Goal: Task Accomplishment & Management: Use online tool/utility

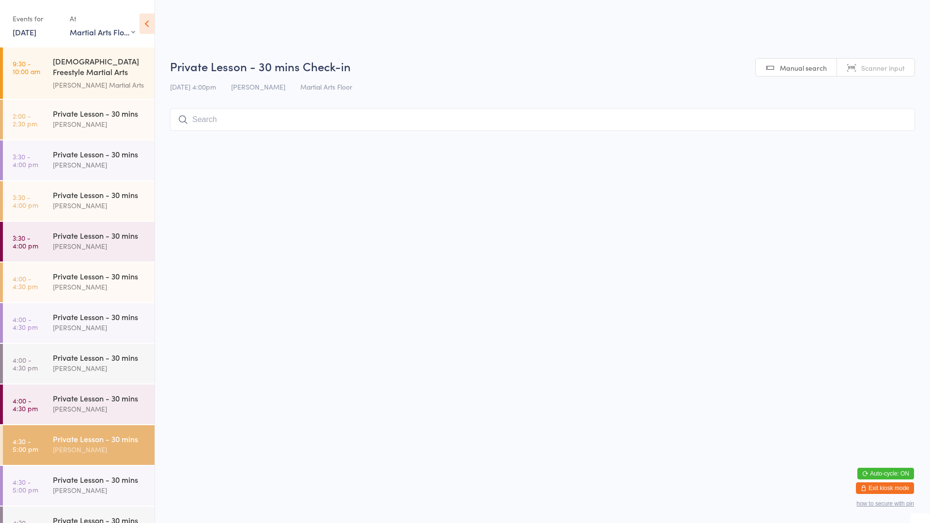
select select "0"
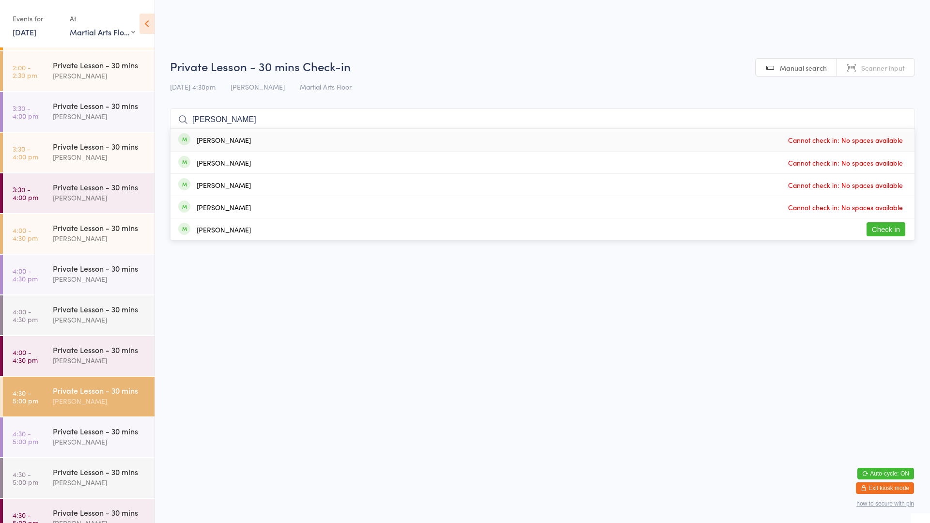
type input "[PERSON_NAME]"
click at [217, 231] on div "[PERSON_NAME]" at bounding box center [224, 230] width 54 height 8
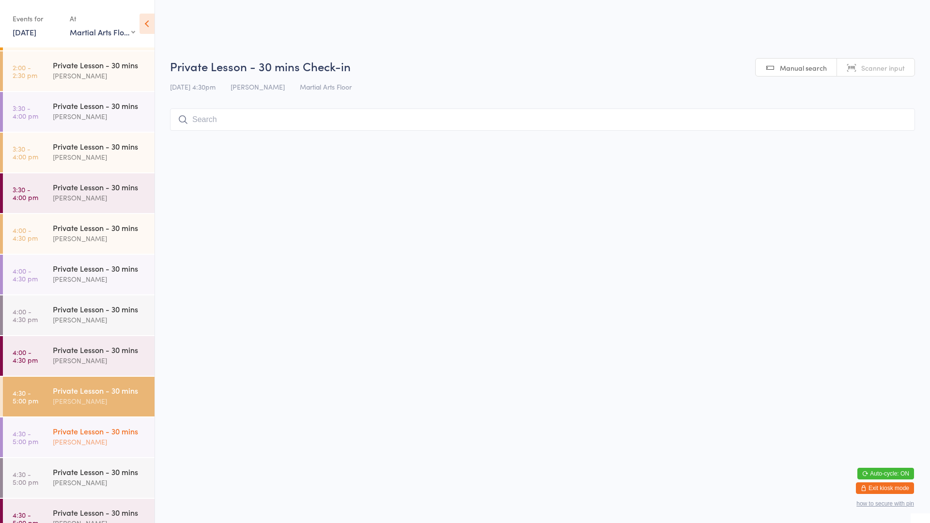
click at [99, 437] on div "[PERSON_NAME]" at bounding box center [99, 441] width 93 height 11
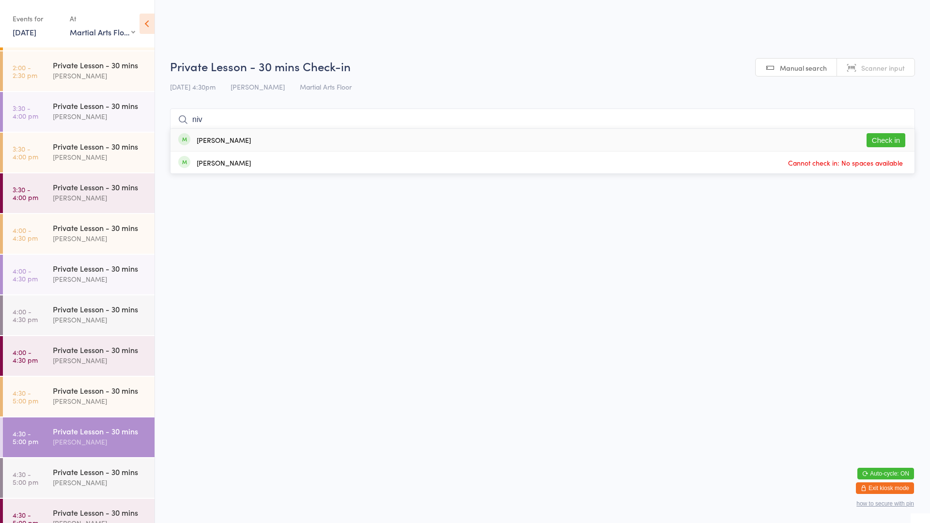
type input "niv"
click at [894, 139] on button "Check in" at bounding box center [886, 140] width 39 height 14
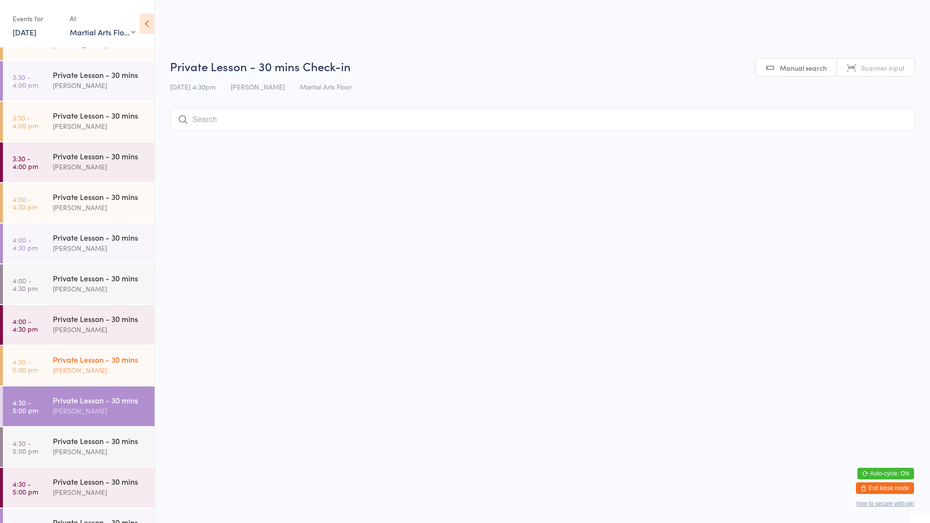
scroll to position [97, 0]
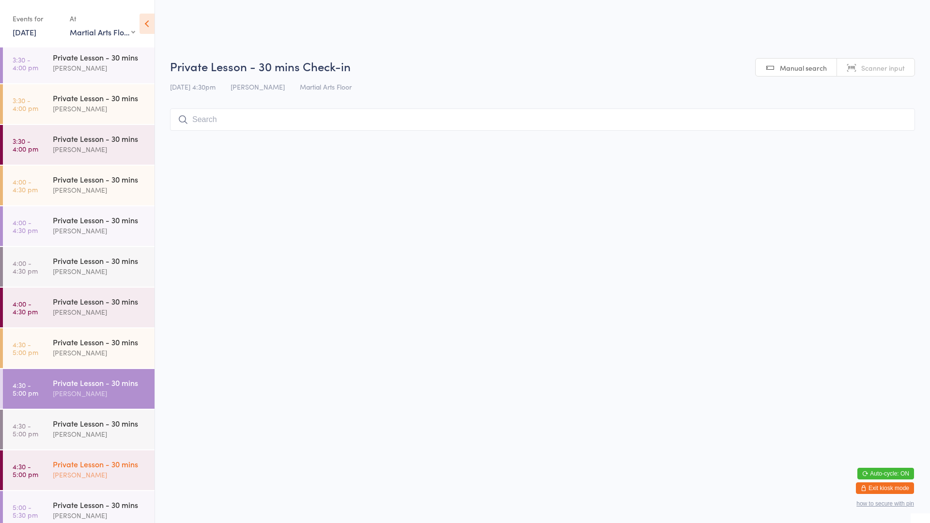
click at [15, 472] on time "4:30 - 5:00 pm" at bounding box center [26, 471] width 26 height 16
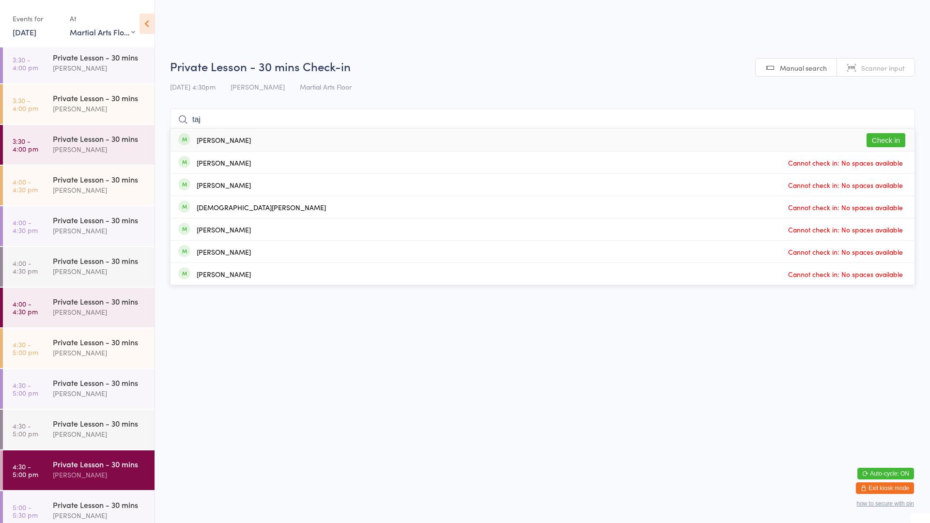
type input "taj"
click at [897, 136] on button "Check in" at bounding box center [886, 140] width 39 height 14
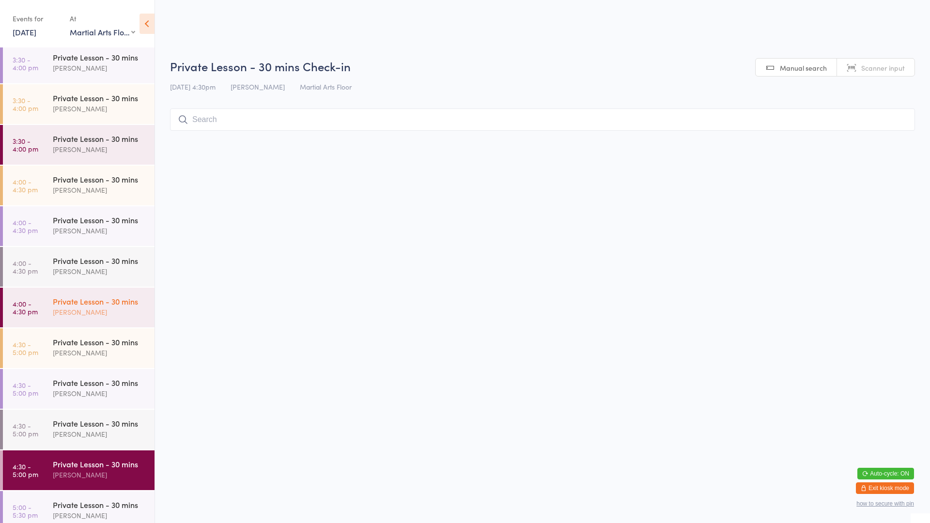
click at [92, 318] on div "Private Lesson - 30 mins [PERSON_NAME]" at bounding box center [104, 307] width 102 height 38
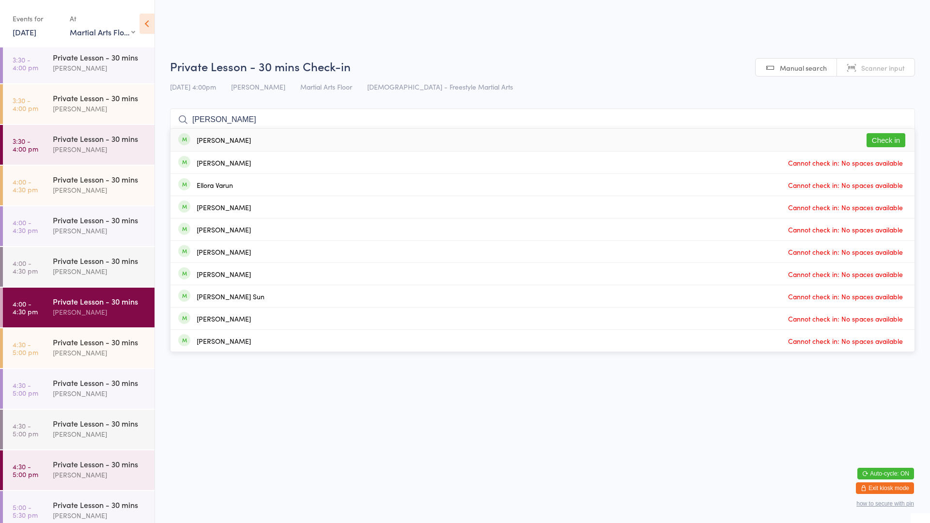
type input "[PERSON_NAME]"
click at [887, 140] on button "Check in" at bounding box center [886, 140] width 39 height 14
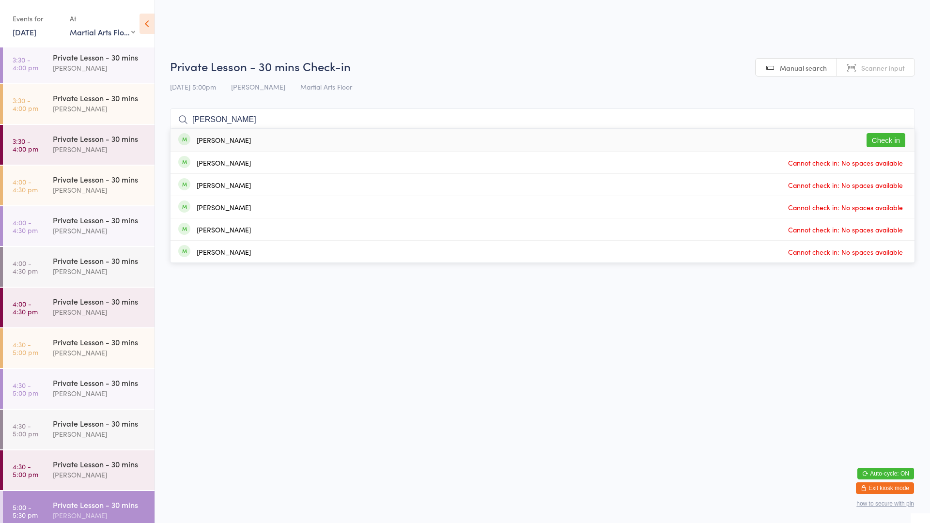
type input "[PERSON_NAME]"
click at [874, 135] on button "Check in" at bounding box center [886, 140] width 39 height 14
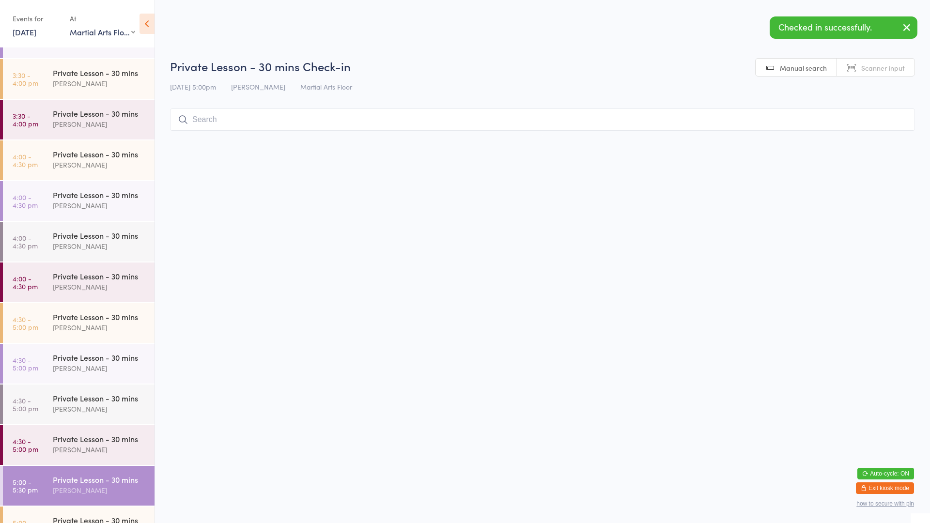
scroll to position [145, 0]
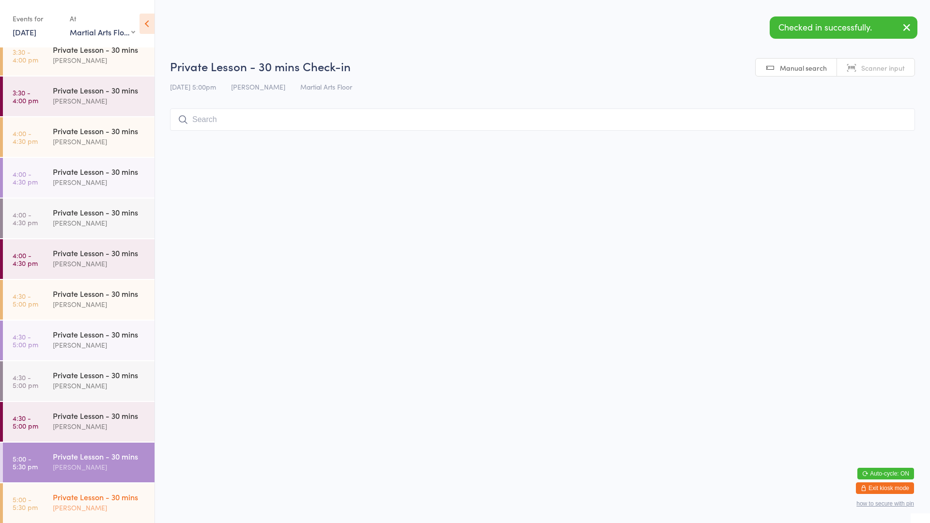
click at [45, 498] on link "5:00 - 5:30 pm Private Lesson - 30 mins [PERSON_NAME]" at bounding box center [79, 503] width 152 height 40
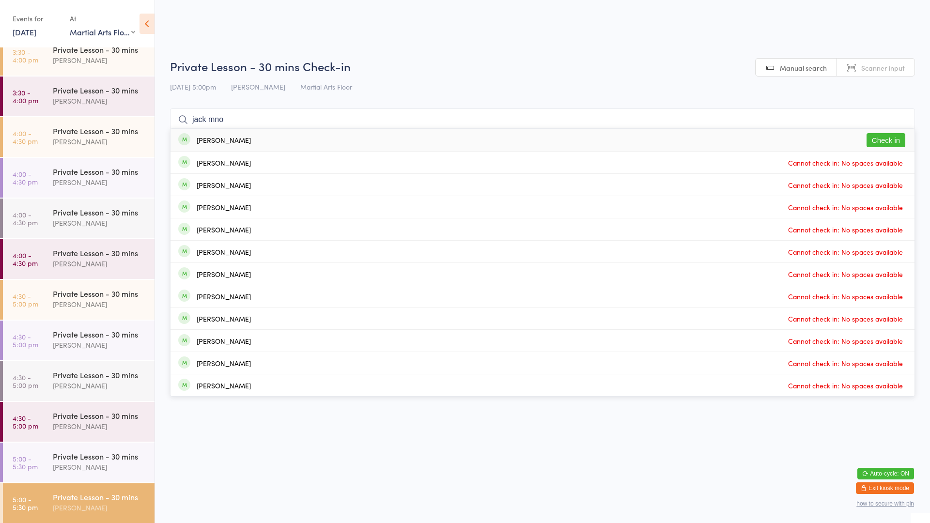
type input "jack mno"
click at [875, 144] on button "Check in" at bounding box center [886, 140] width 39 height 14
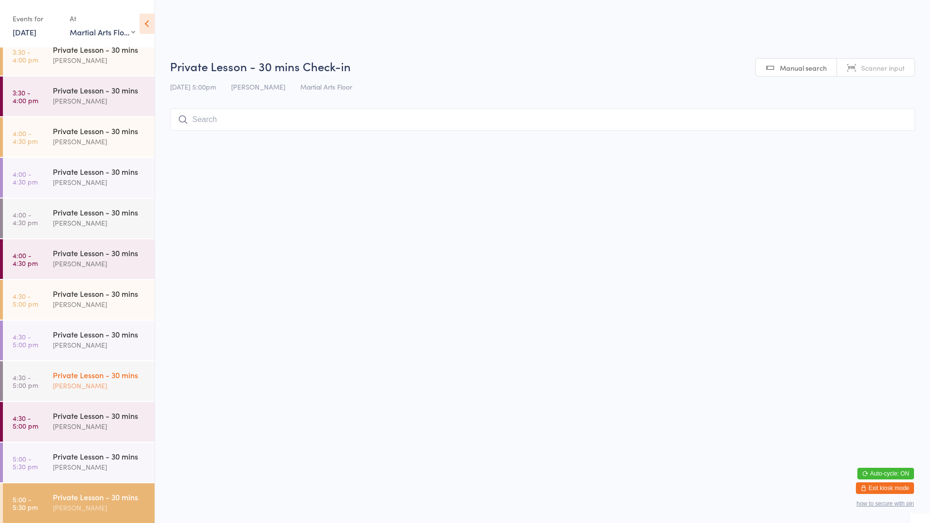
click at [91, 374] on div "Private Lesson - 30 mins" at bounding box center [99, 375] width 93 height 11
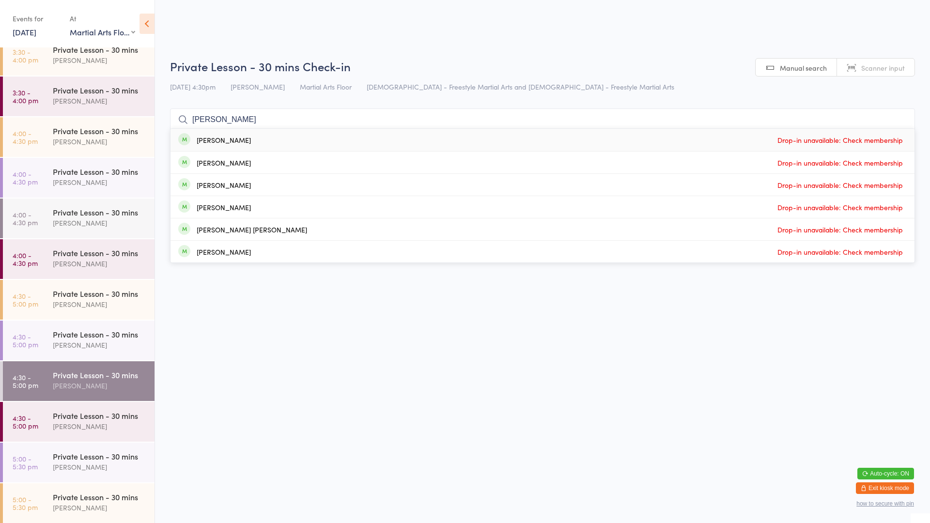
type input "[PERSON_NAME]"
click at [738, 140] on div "[PERSON_NAME] Drop-in unavailable: Check membership" at bounding box center [543, 140] width 744 height 22
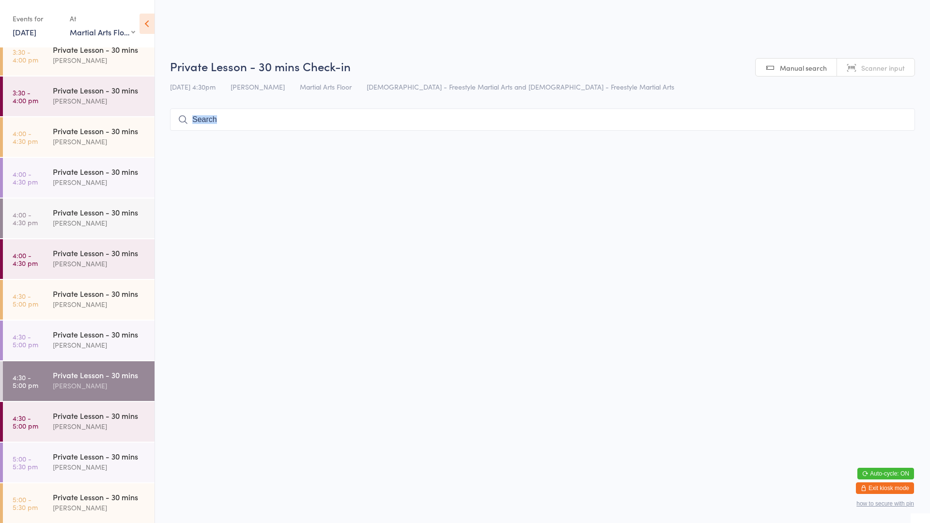
click at [738, 140] on html "You have now entered Kiosk Mode. Members will be able to check themselves in us…" at bounding box center [465, 261] width 930 height 523
click at [97, 402] on div "Private Lesson - 30 mins [PERSON_NAME]" at bounding box center [104, 421] width 102 height 38
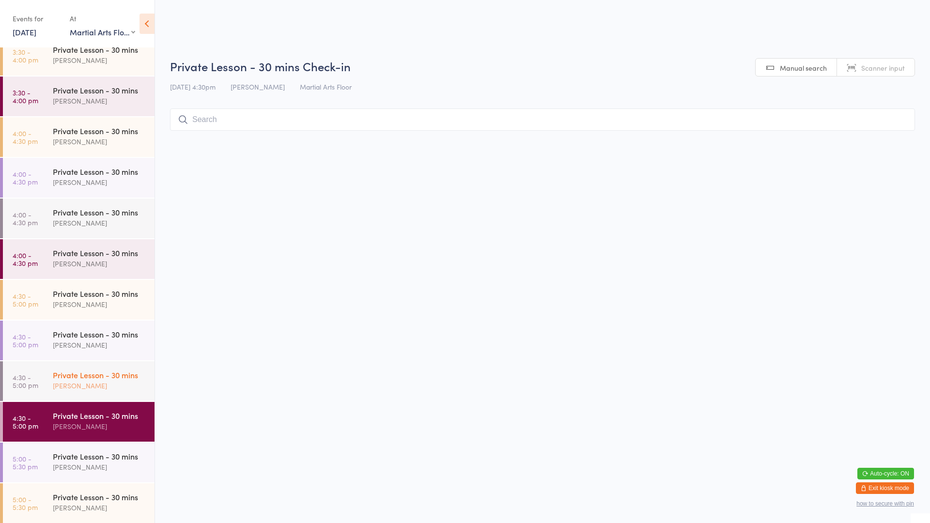
click at [95, 365] on div "Private Lesson - 30 mins [PERSON_NAME]" at bounding box center [104, 380] width 102 height 38
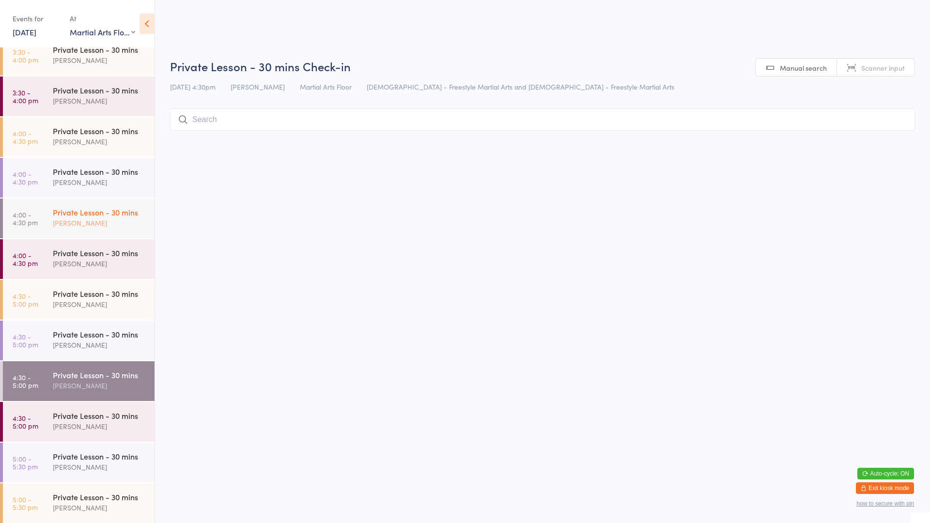
scroll to position [436, 0]
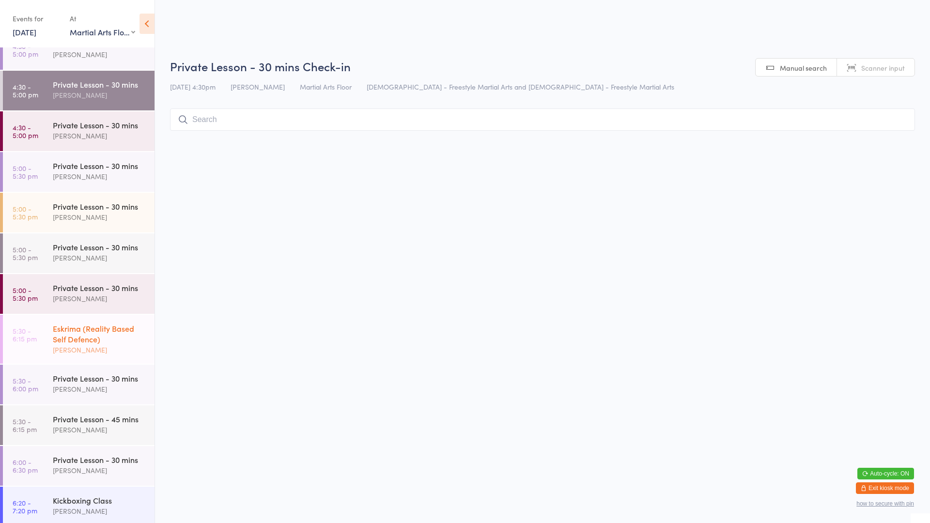
click at [92, 323] on div "Eskrima (Reality Based Self Defence)" at bounding box center [99, 333] width 93 height 21
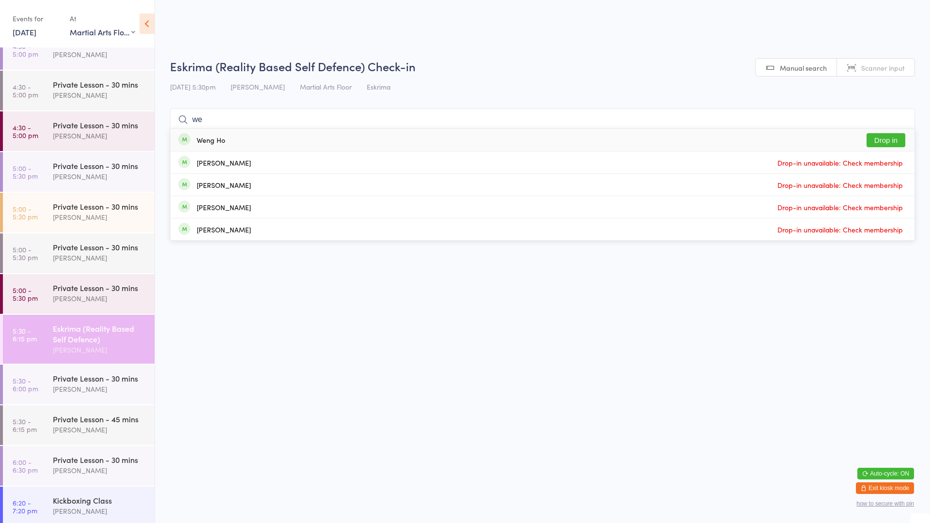
type input "we"
click at [890, 137] on button "Drop in" at bounding box center [886, 140] width 39 height 14
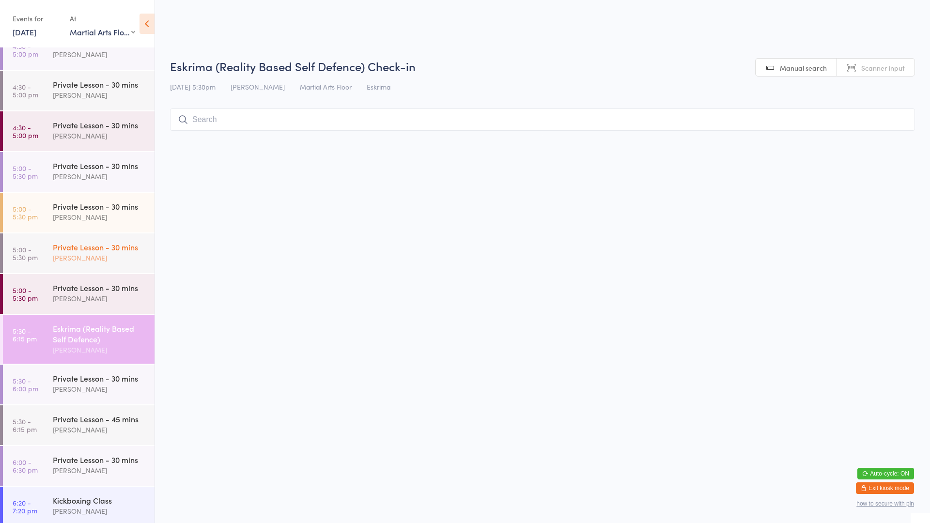
click at [71, 242] on div "Private Lesson - 30 mins" at bounding box center [99, 247] width 93 height 11
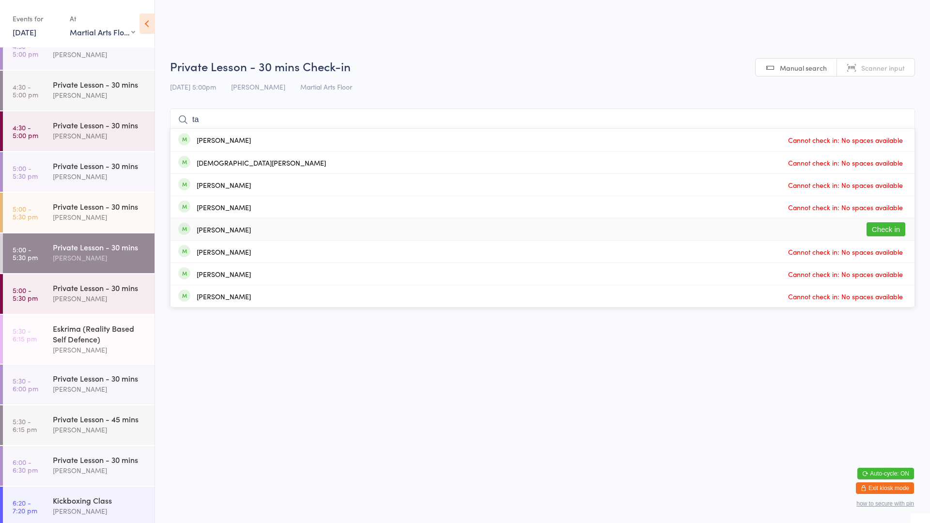
type input "ta"
click at [887, 225] on button "Check in" at bounding box center [886, 229] width 39 height 14
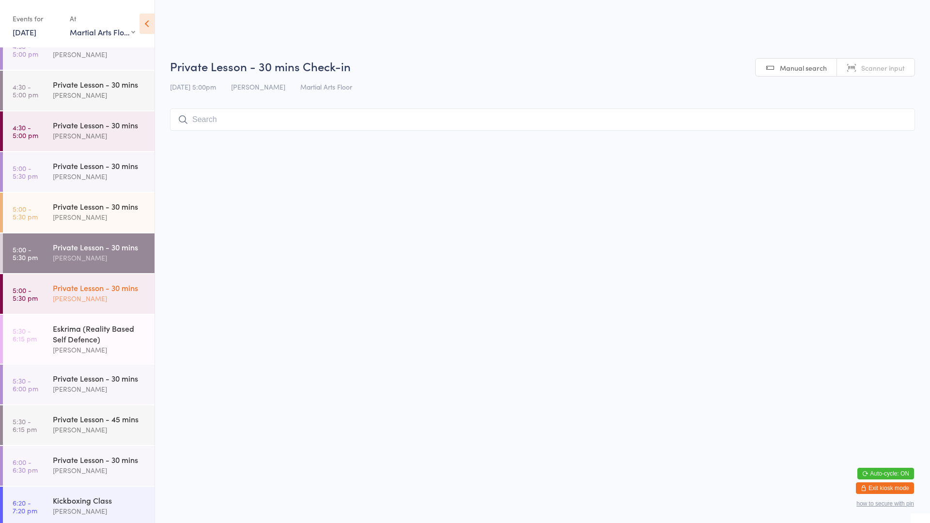
click at [82, 288] on div "Private Lesson - 30 mins" at bounding box center [99, 287] width 93 height 11
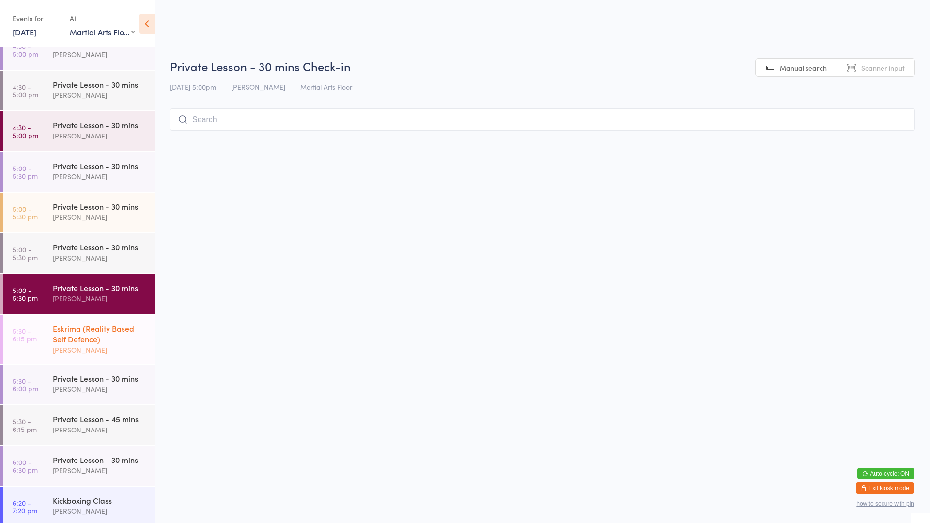
click at [81, 327] on div "Eskrima (Reality Based Self Defence)" at bounding box center [99, 333] width 93 height 21
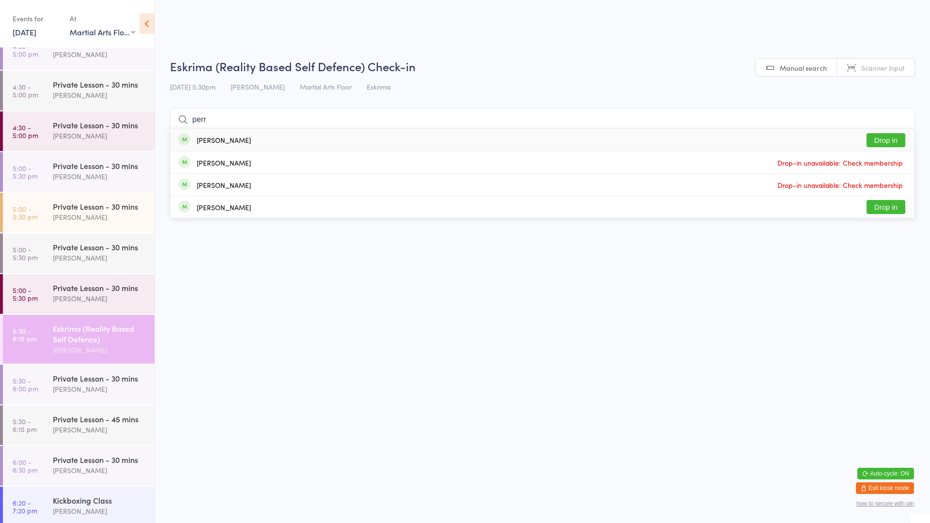
type input "perr"
click at [889, 137] on button "Drop in" at bounding box center [886, 140] width 39 height 14
type input "[PERSON_NAME]"
click at [884, 140] on button "Drop in" at bounding box center [886, 140] width 39 height 14
type input "sonj"
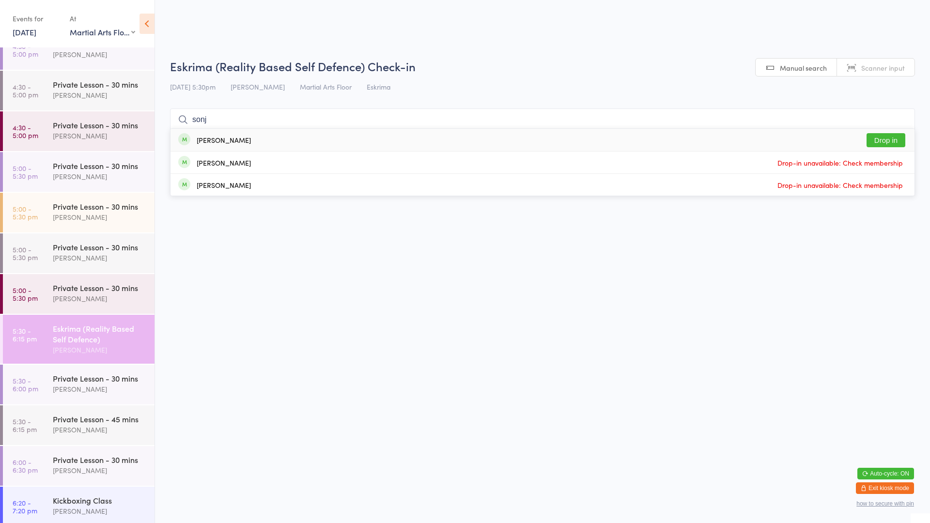
click at [219, 139] on div "[PERSON_NAME]" at bounding box center [224, 140] width 54 height 8
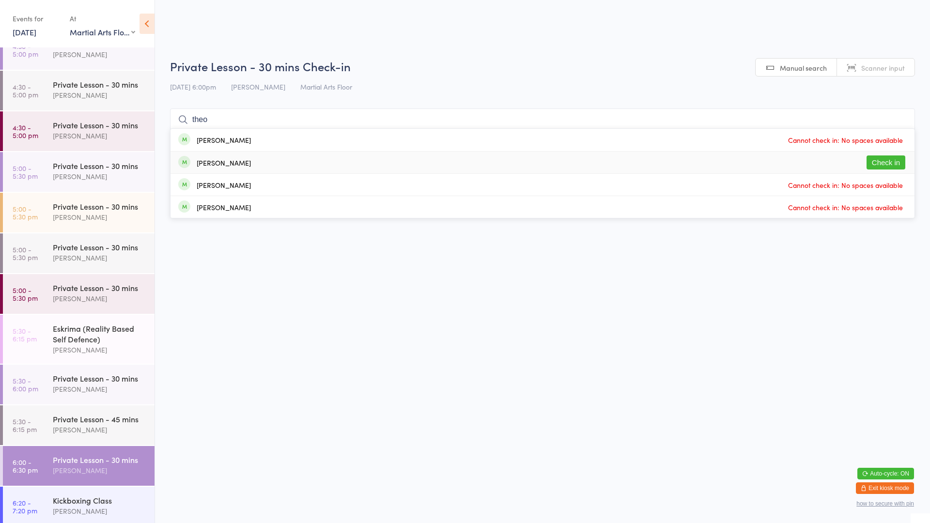
type input "theo"
click at [897, 160] on button "Check in" at bounding box center [886, 162] width 39 height 14
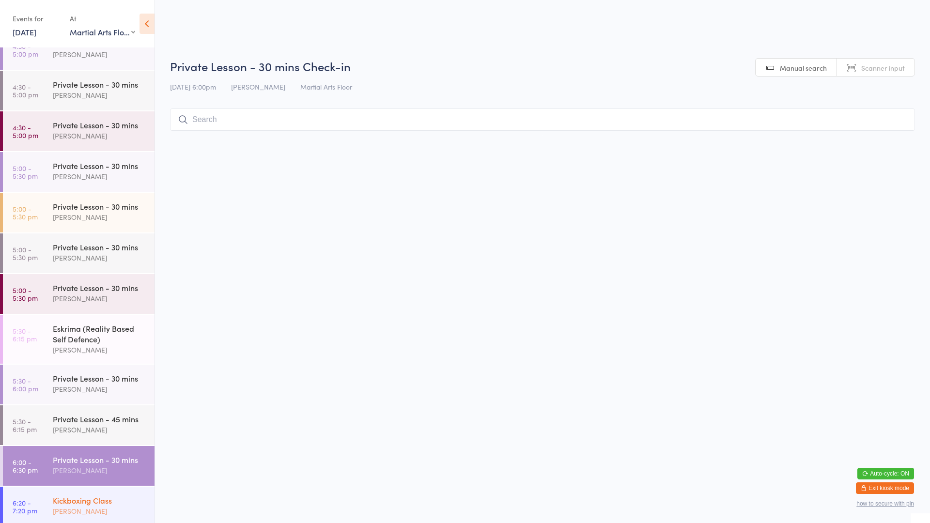
click at [111, 515] on div "Kickboxing Class [PERSON_NAME]" at bounding box center [104, 506] width 102 height 38
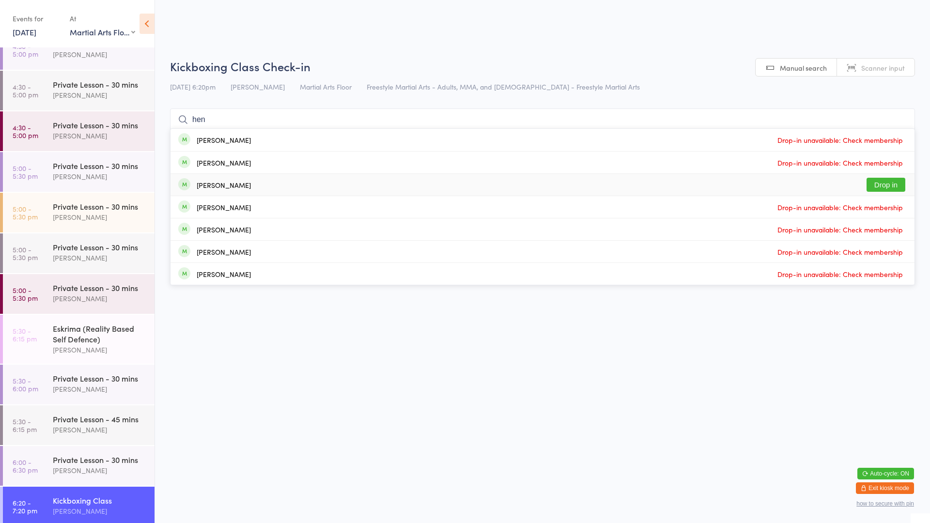
type input "hen"
click at [884, 185] on button "Drop in" at bounding box center [886, 185] width 39 height 14
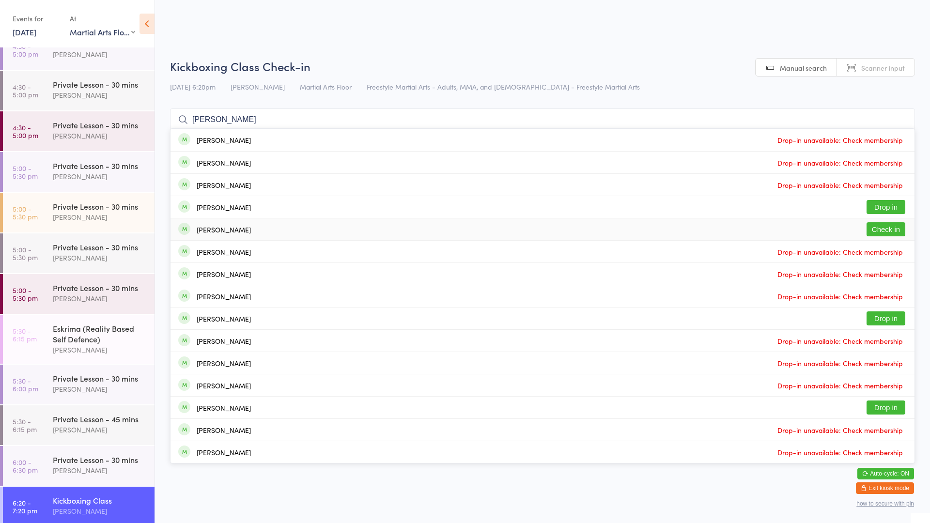
type input "[PERSON_NAME]"
click at [872, 229] on button "Check in" at bounding box center [886, 229] width 39 height 14
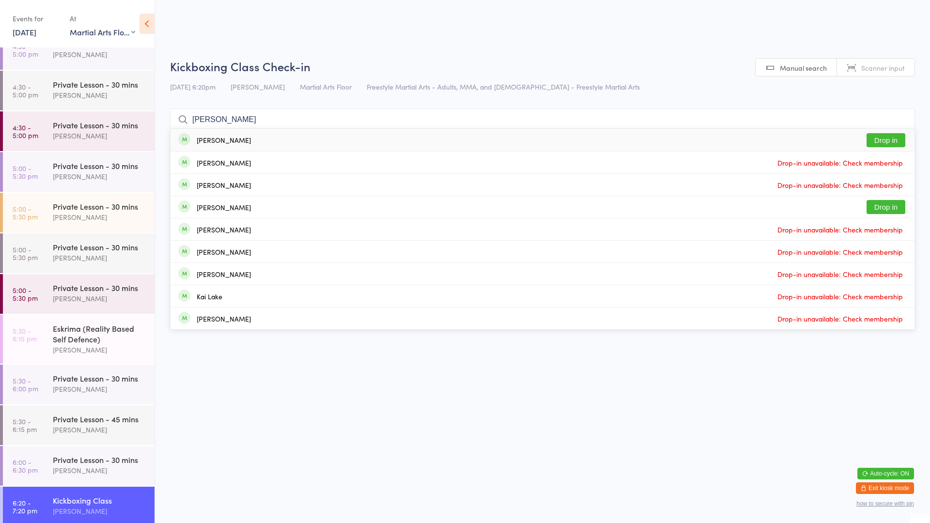
type input "[PERSON_NAME]"
click at [882, 143] on button "Drop in" at bounding box center [886, 140] width 39 height 14
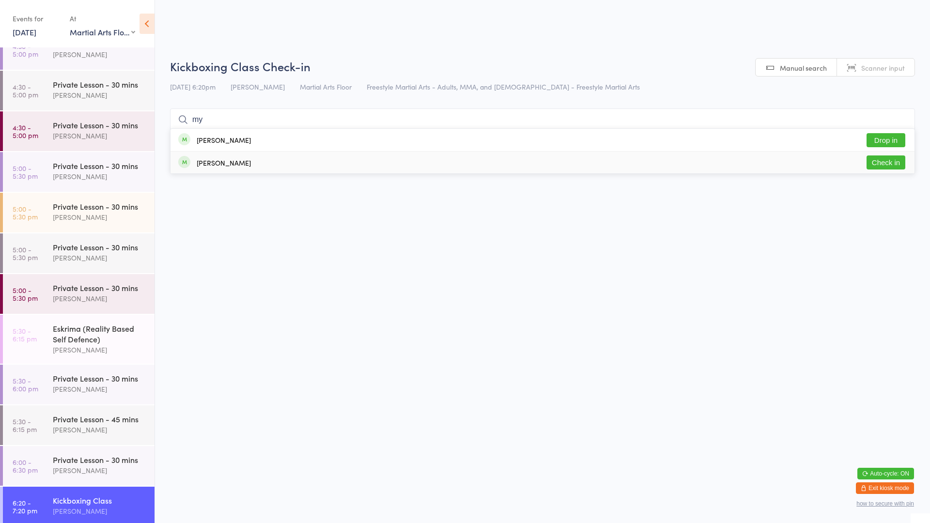
type input "my"
click at [882, 160] on button "Check in" at bounding box center [886, 162] width 39 height 14
type input "eue"
click at [875, 141] on button "Drop in" at bounding box center [886, 140] width 39 height 14
type input "[PERSON_NAME]"
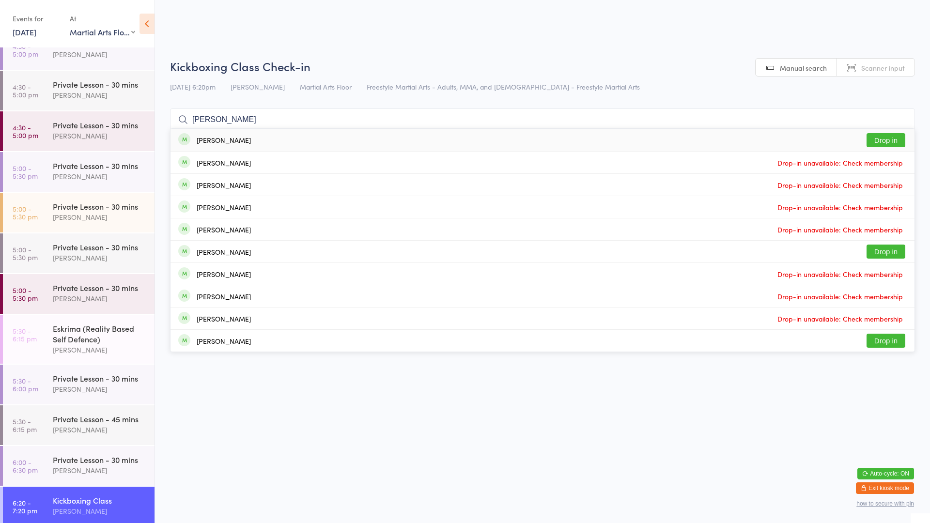
click at [886, 136] on button "Drop in" at bounding box center [886, 140] width 39 height 14
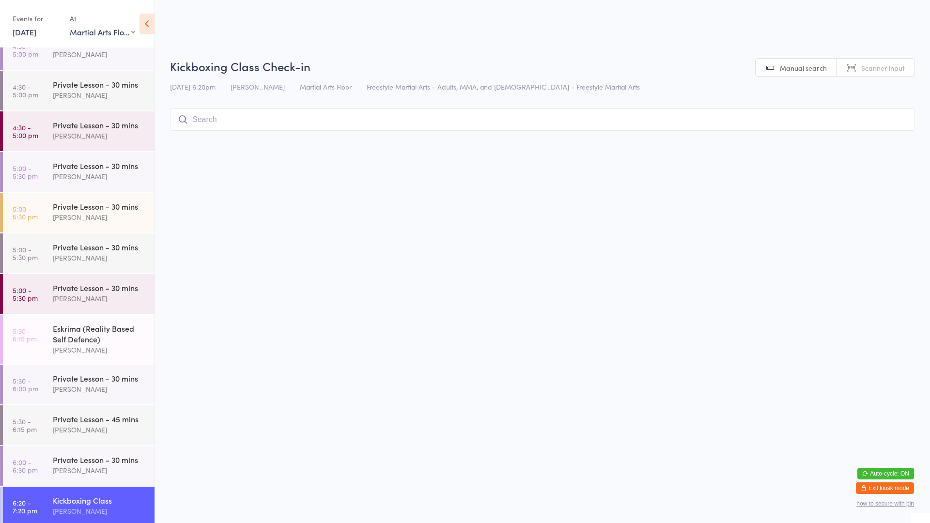
click at [837, 235] on html "You have now entered Kiosk Mode. Members will be able to check themselves in us…" at bounding box center [465, 261] width 930 height 523
click at [199, 124] on input "search" at bounding box center [542, 120] width 745 height 22
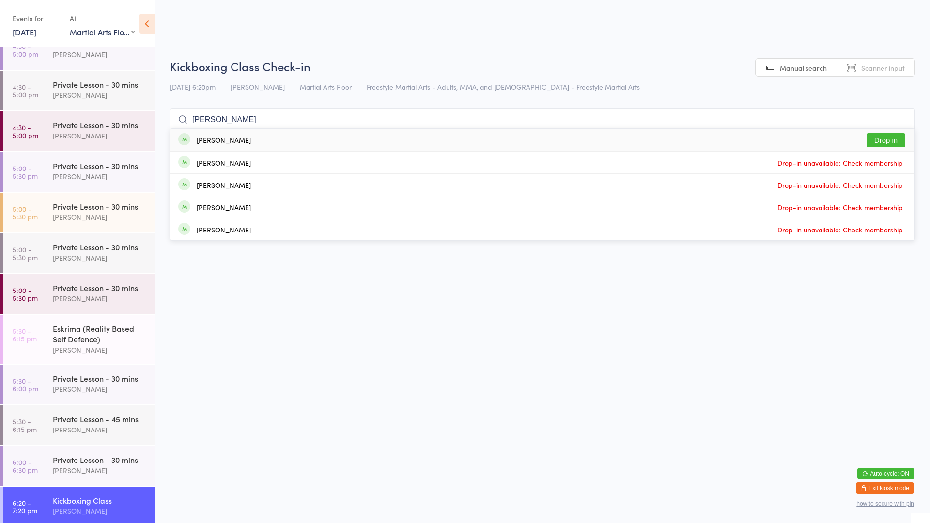
type input "[PERSON_NAME]"
click at [895, 140] on button "Drop in" at bounding box center [886, 140] width 39 height 14
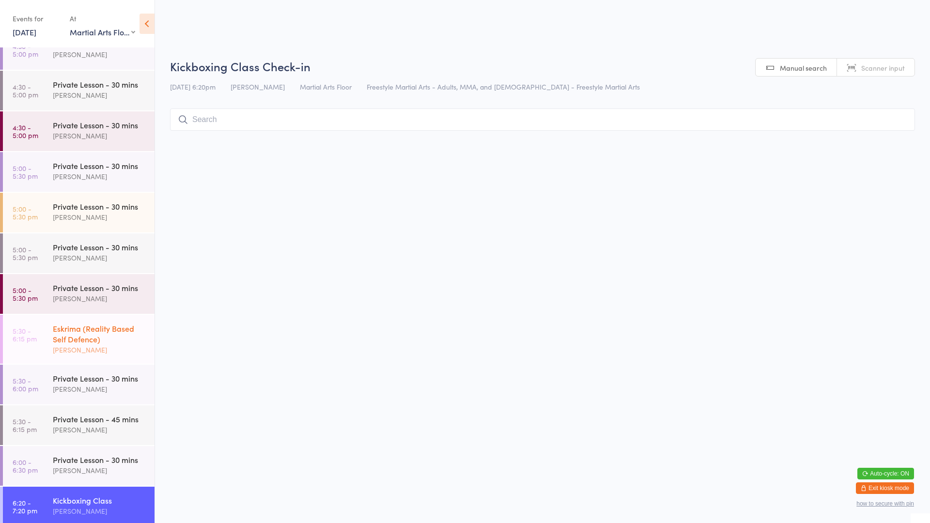
click at [95, 335] on div "Eskrima (Reality Based Self Defence)" at bounding box center [99, 333] width 93 height 21
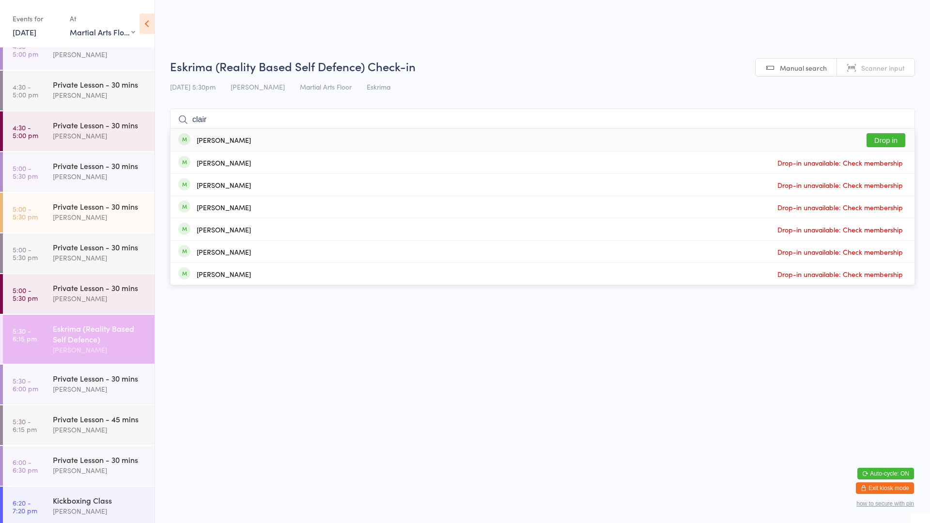
type input "claire"
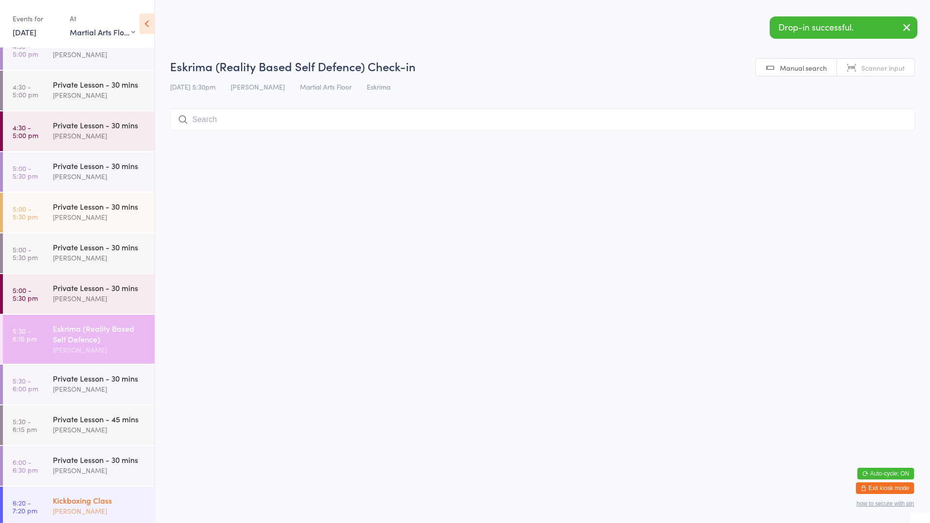
click at [90, 495] on div "Kickboxing Class" at bounding box center [99, 500] width 93 height 11
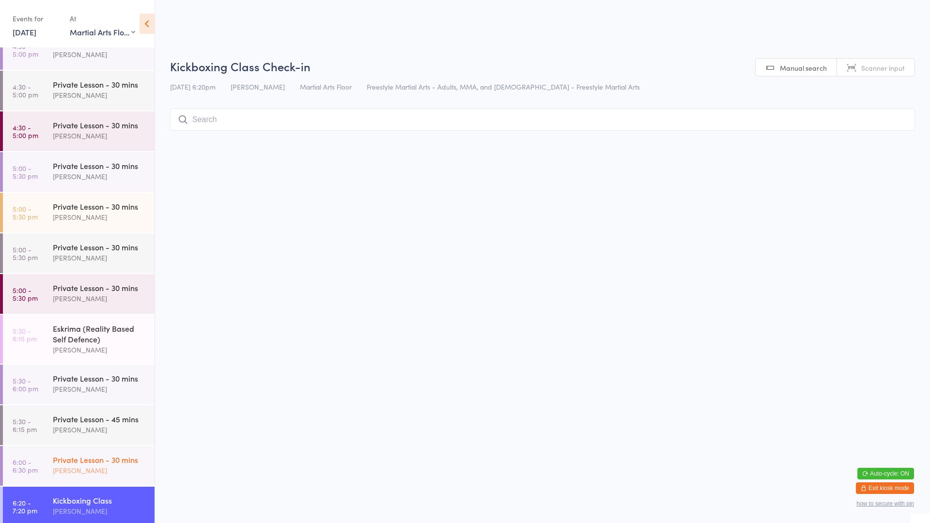
scroll to position [438, 0]
click at [277, 119] on input "search" at bounding box center [542, 120] width 745 height 22
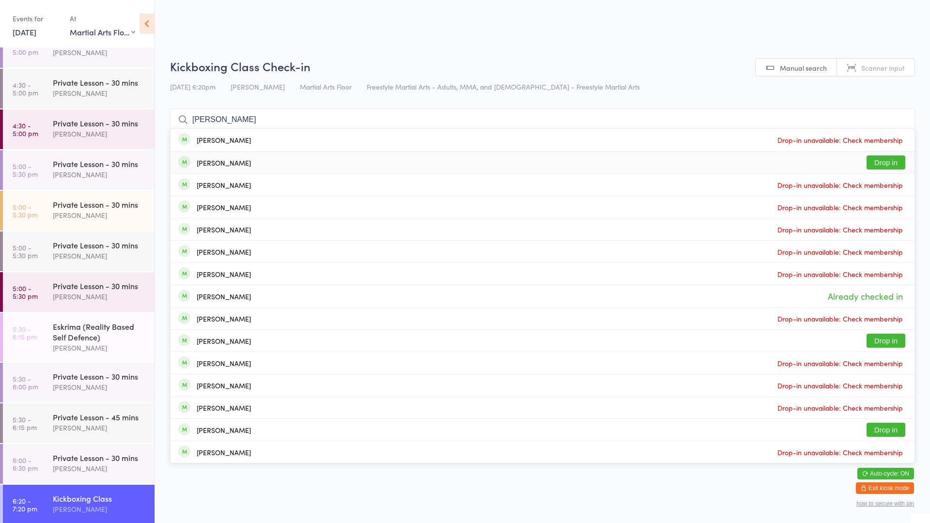
type input "[PERSON_NAME]"
click at [873, 157] on button "Drop in" at bounding box center [886, 162] width 39 height 14
